Goal: Communication & Community: Answer question/provide support

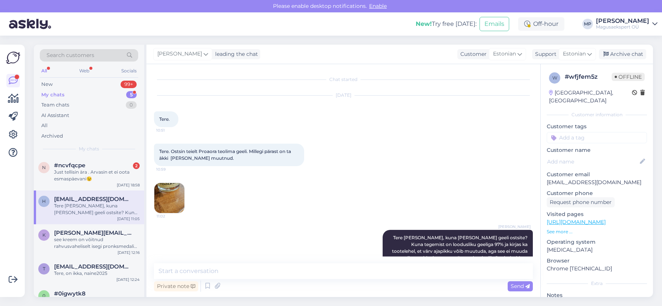
scroll to position [38, 0]
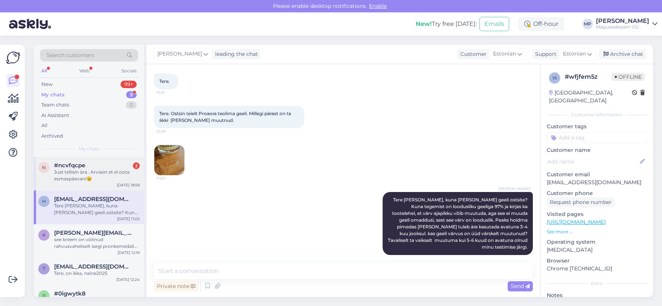
click at [61, 157] on div "n #ncvfqcpe 2 Just tellisin ära . Arvasin et ei oota esmaspäevani😉 [DATE] 18:58" at bounding box center [89, 174] width 110 height 34
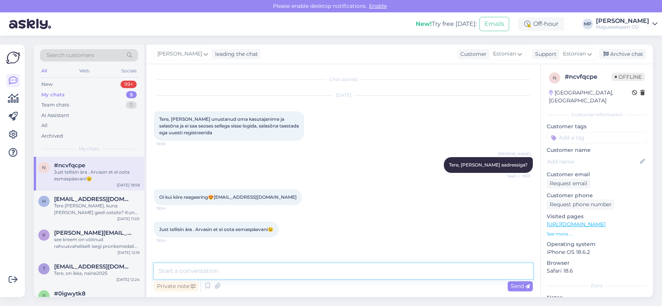
click at [175, 269] on textarea at bounding box center [343, 272] width 379 height 16
type textarea "Tõre, aitähh [PERSON_NAME]."
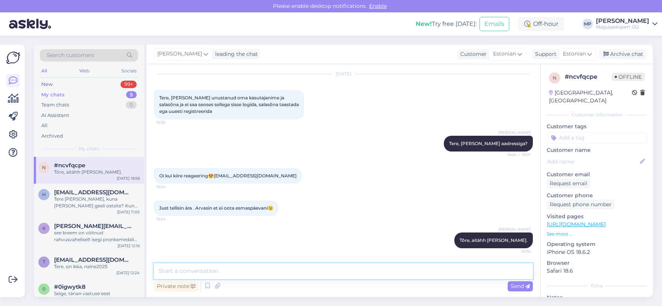
click at [228, 271] on textarea at bounding box center [343, 272] width 379 height 16
type textarea "Ma ei leidnud teie nimega, siis te pole registreerinud kliendiks"
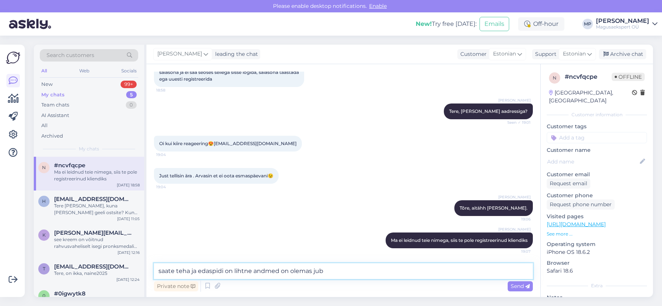
type textarea "saate teha ja edaspidi on lihtne andmed on olemas juba"
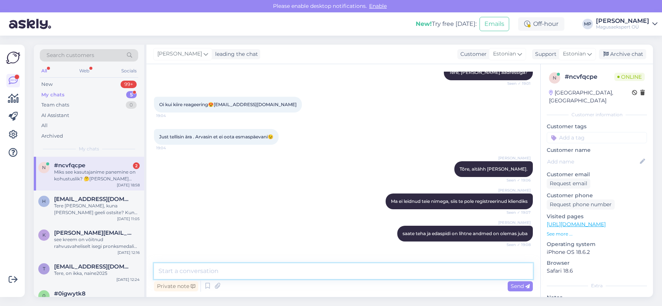
scroll to position [171, 0]
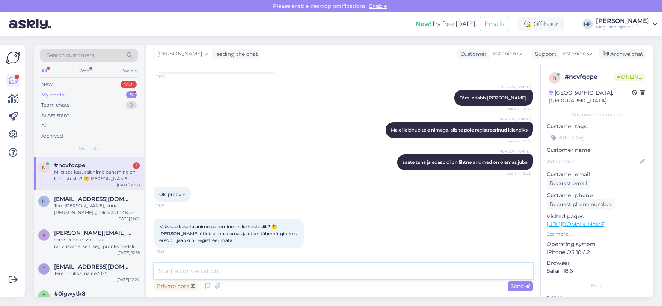
click at [204, 270] on textarea at bounding box center [343, 272] width 379 height 16
click at [227, 269] on textarea "[PERSON_NAME] [PERSON_NAME] nime, sisi ei tulnud välja" at bounding box center [343, 272] width 379 height 16
type textarea "[PERSON_NAME] [PERSON_NAME] nime, siis ei tulnud välja"
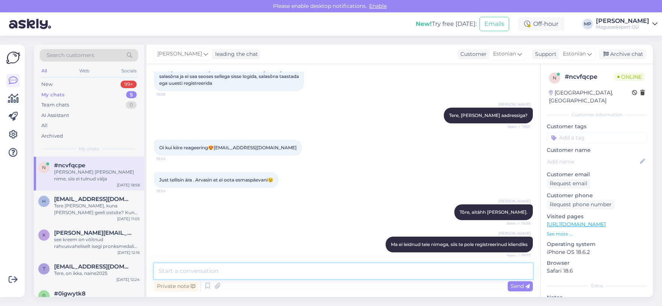
scroll to position [48, 0]
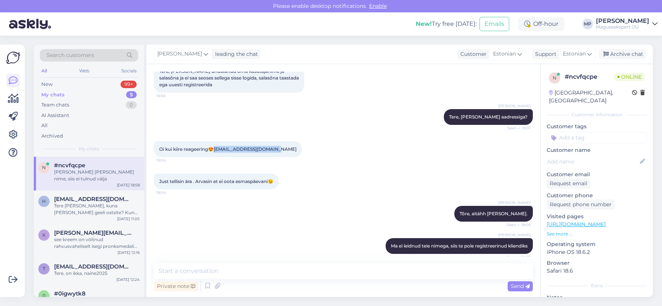
drag, startPoint x: 216, startPoint y: 148, endPoint x: 276, endPoint y: 148, distance: 59.7
click at [276, 148] on div "Oi kui kiire reageering😍[EMAIL_ADDRESS][DOMAIN_NAME] 19:04" at bounding box center [228, 150] width 148 height 16
copy span "[EMAIL_ADDRESS][DOMAIN_NAME]"
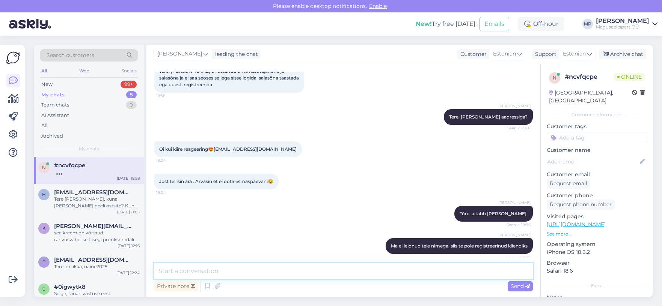
click at [210, 270] on textarea at bounding box center [343, 272] width 379 height 16
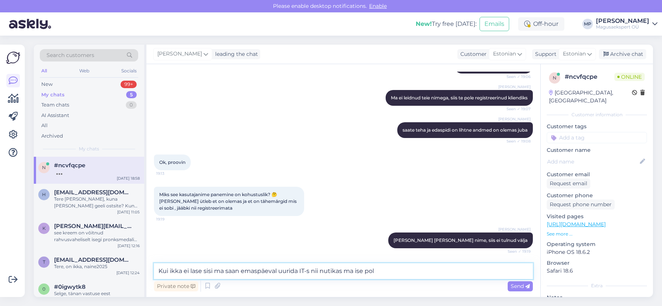
type textarea "Kui ikka ei lase sisi ma saan emaspäeval uurida IT-s nii nutikas ma ise pole"
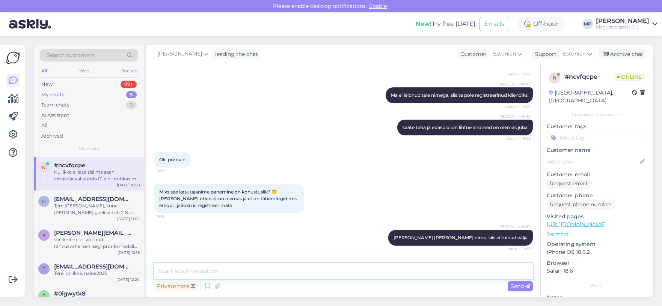
scroll to position [242, 0]
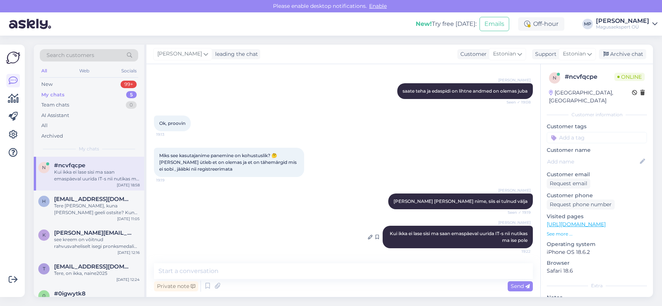
click at [395, 239] on div "[PERSON_NAME] Kui ikka ei lase sisi ma saan emaspäeval uurida IT-s nii nutikas …" at bounding box center [458, 237] width 150 height 23
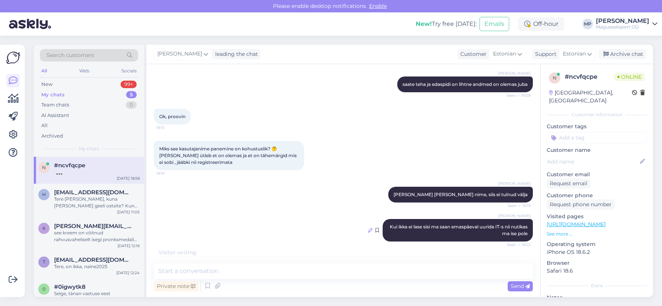
click at [368, 233] on icon at bounding box center [370, 230] width 5 height 5
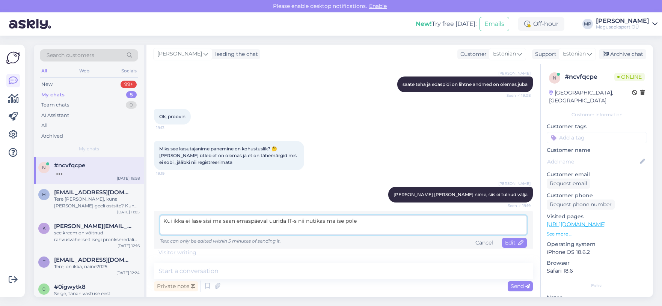
click at [210, 227] on textarea "Kui ikka ei lase sisi ma saan emaspäeval uurida IT-s nii nutikas ma ise pole" at bounding box center [343, 226] width 367 height 20
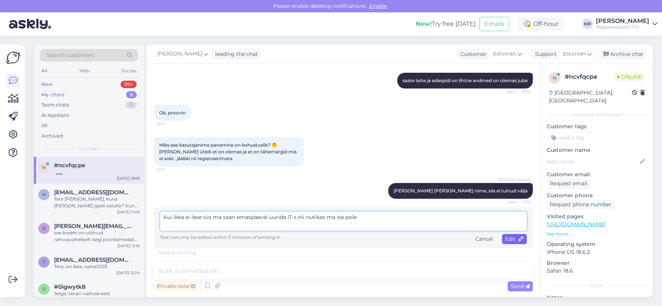
type textarea "Kui ikka ei lase siis ma saan emaspäeval uurida IT-s nii nutikas ma ise pole"
click at [513, 243] on div "Edit" at bounding box center [514, 239] width 25 height 10
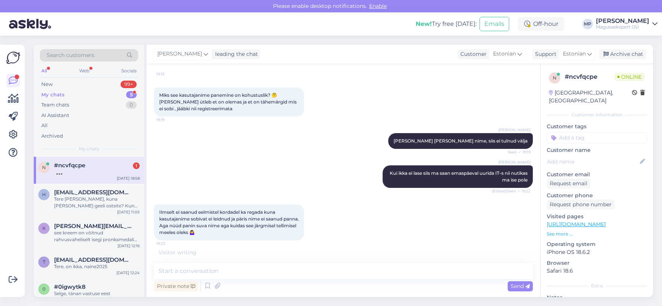
scroll to position [295, 0]
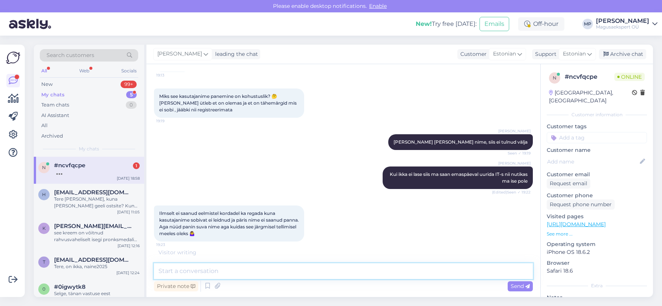
click at [204, 271] on textarea at bounding box center [343, 272] width 379 height 16
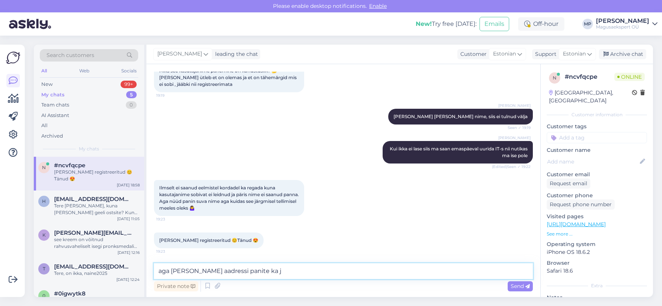
type textarea "aga [PERSON_NAME] aadressi panite ka ju"
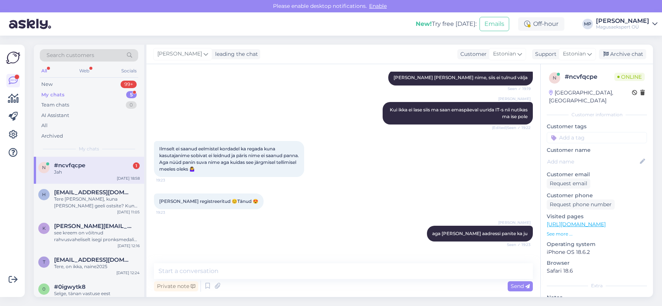
scroll to position [392, 0]
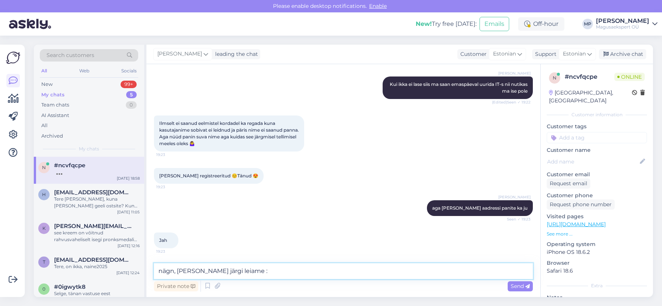
type textarea "nägn, [PERSON_NAME] järgi leiame :)"
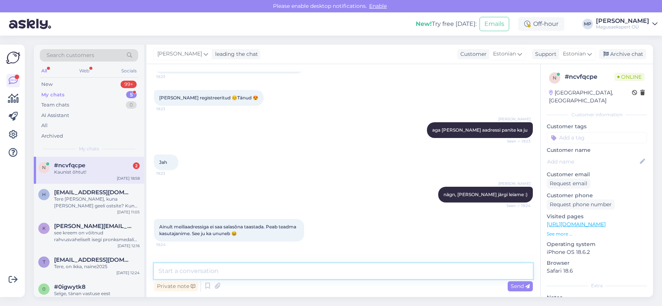
scroll to position [495, 0]
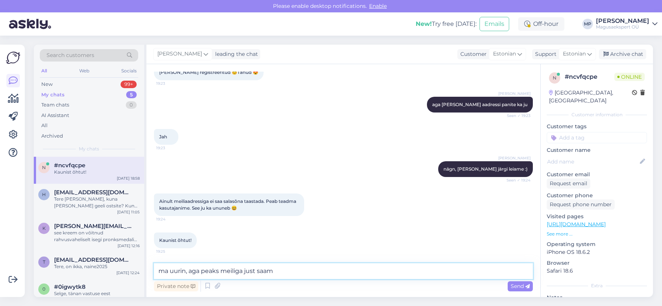
type textarea "ma uurin, aga peaks meiliga just saama"
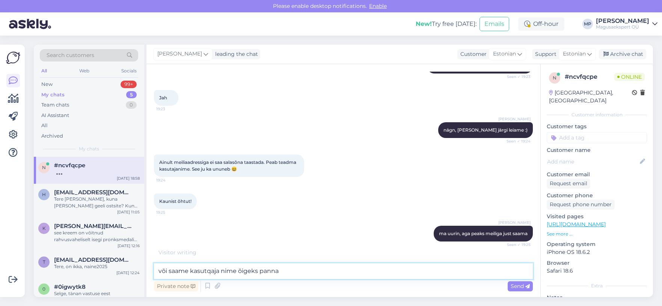
click at [210, 272] on textarea "või saame kasutqaja nime õigeks panna" at bounding box center [343, 272] width 379 height 16
click at [300, 269] on textarea "või saame kasutaja nime õigeks panna" at bounding box center [343, 272] width 379 height 16
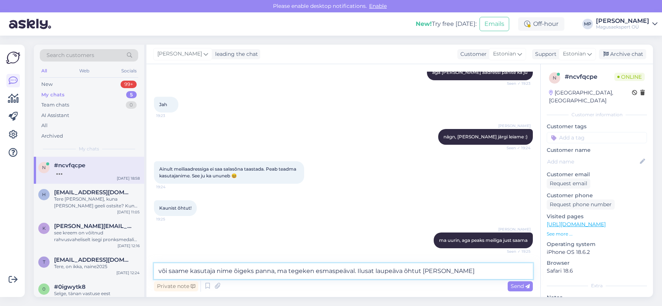
click at [393, 271] on textarea "või saame kasutaja nime õigeks panna, ma tegeken esmaspeäval. Ilusat laupeäva õ…" at bounding box center [343, 272] width 379 height 16
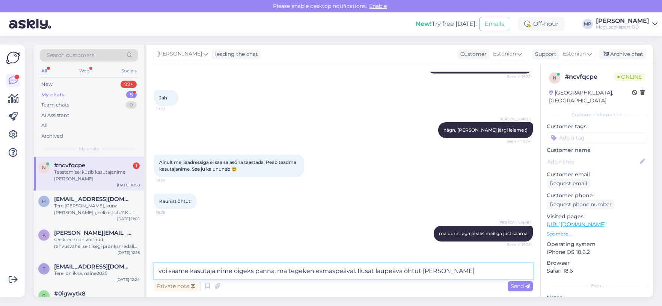
scroll to position [560, 0]
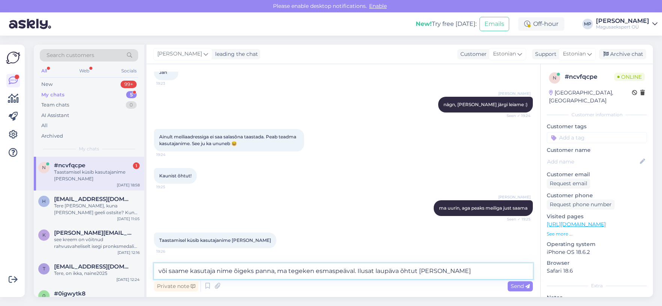
type textarea "või saame kasutaja nime õigeks panna, ma tegeken esmaspeäval. Ilusat laupäeva õ…"
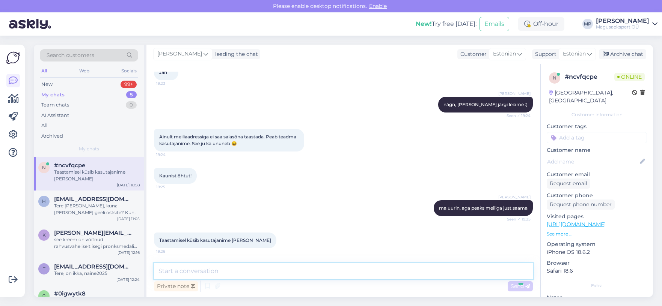
scroll to position [599, 0]
